Goal: Task Accomplishment & Management: Understand process/instructions

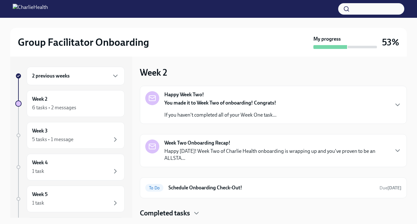
click at [82, 72] on div "2 previous weeks" at bounding box center [75, 76] width 87 height 8
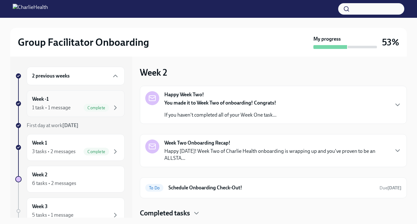
click at [65, 104] on div "1 task • 1 message" at bounding box center [51, 107] width 38 height 7
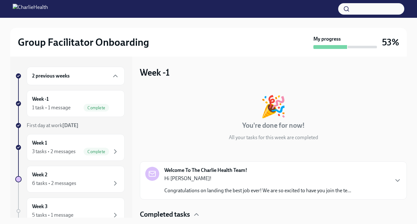
scroll to position [28, 0]
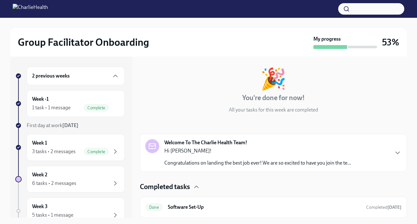
click at [388, 153] on div "Welcome To The Charlie Health Team! Hi [PERSON_NAME]! Congratulations on landin…" at bounding box center [273, 152] width 256 height 27
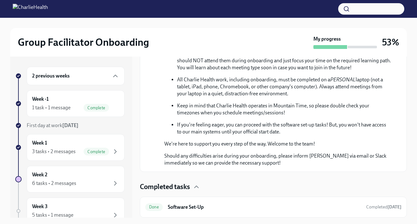
scroll to position [348, 0]
click at [194, 206] on h6 "Software Set-Up" at bounding box center [264, 207] width 193 height 7
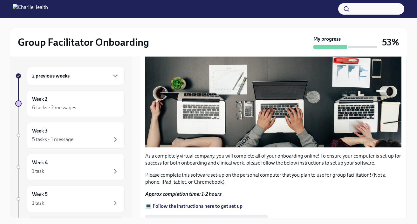
scroll to position [214, 0]
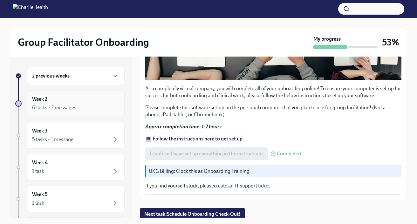
click at [53, 95] on div "Week 2 6 tasks • 2 messages" at bounding box center [76, 103] width 98 height 27
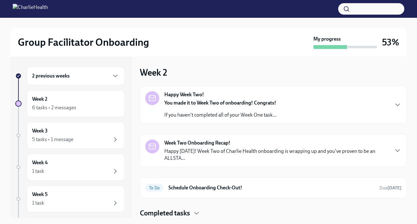
click at [189, 217] on h4 "Completed tasks" at bounding box center [165, 213] width 50 height 10
